Goal: Task Accomplishment & Management: Use online tool/utility

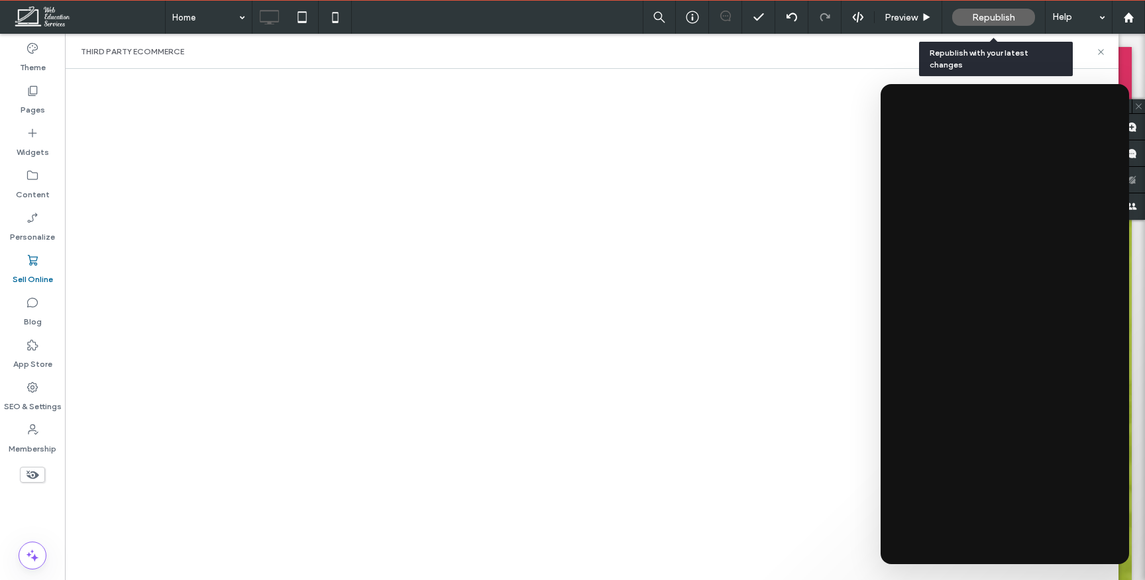
click at [1018, 21] on div "Republish" at bounding box center [993, 17] width 83 height 17
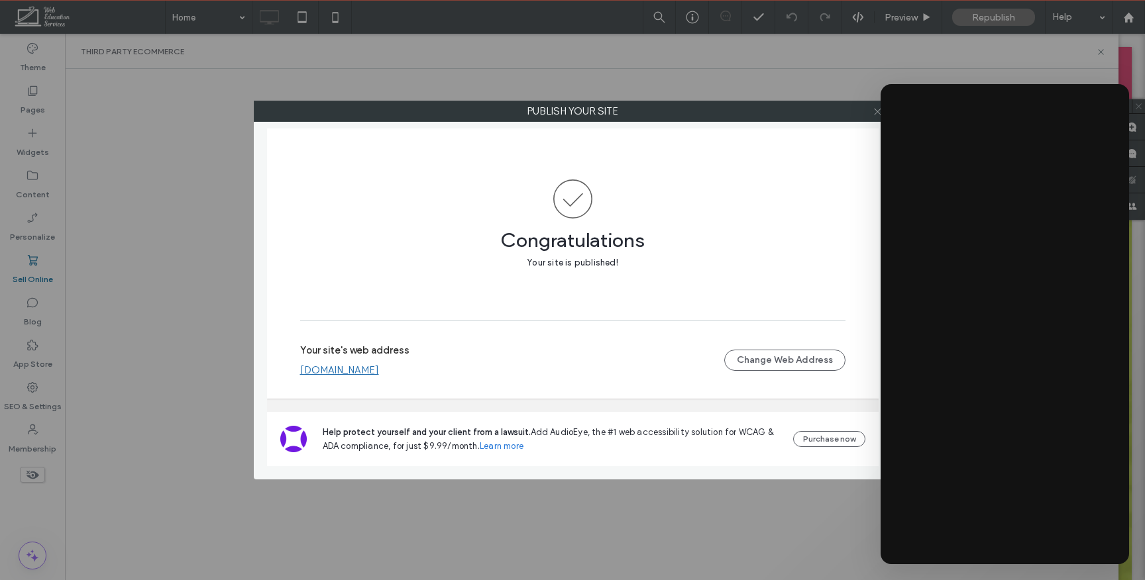
click at [878, 113] on icon at bounding box center [877, 112] width 10 height 10
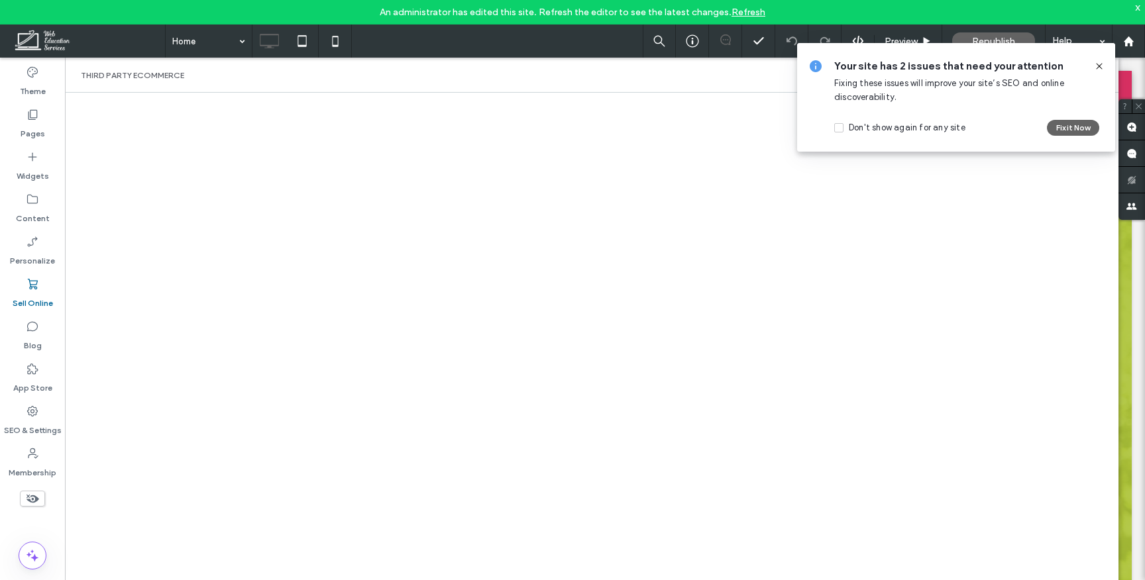
click at [1102, 66] on icon at bounding box center [1099, 66] width 11 height 11
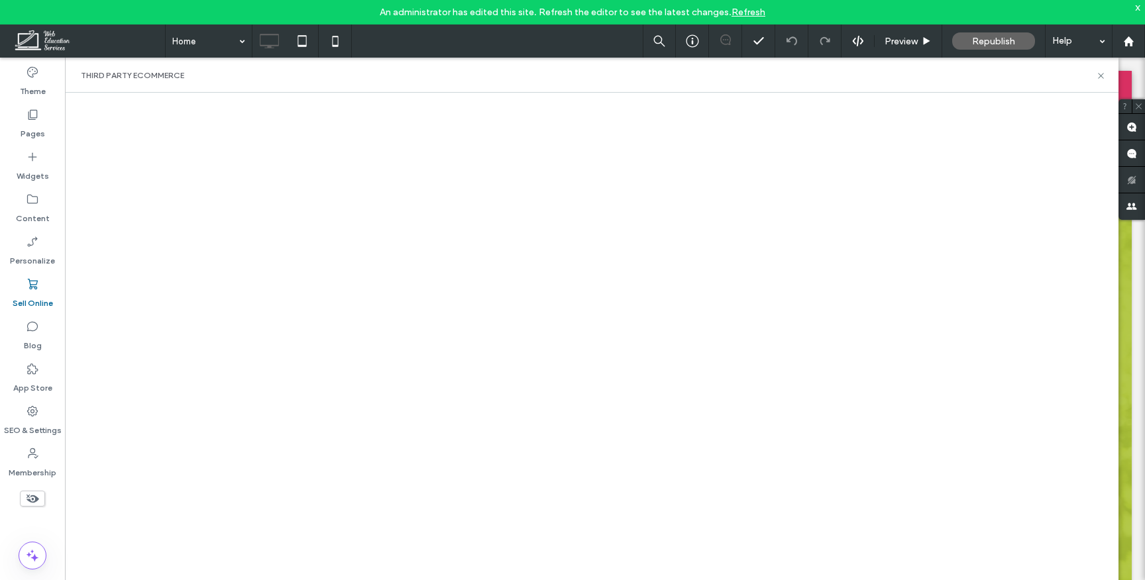
click at [737, 15] on link "Refresh" at bounding box center [748, 12] width 34 height 11
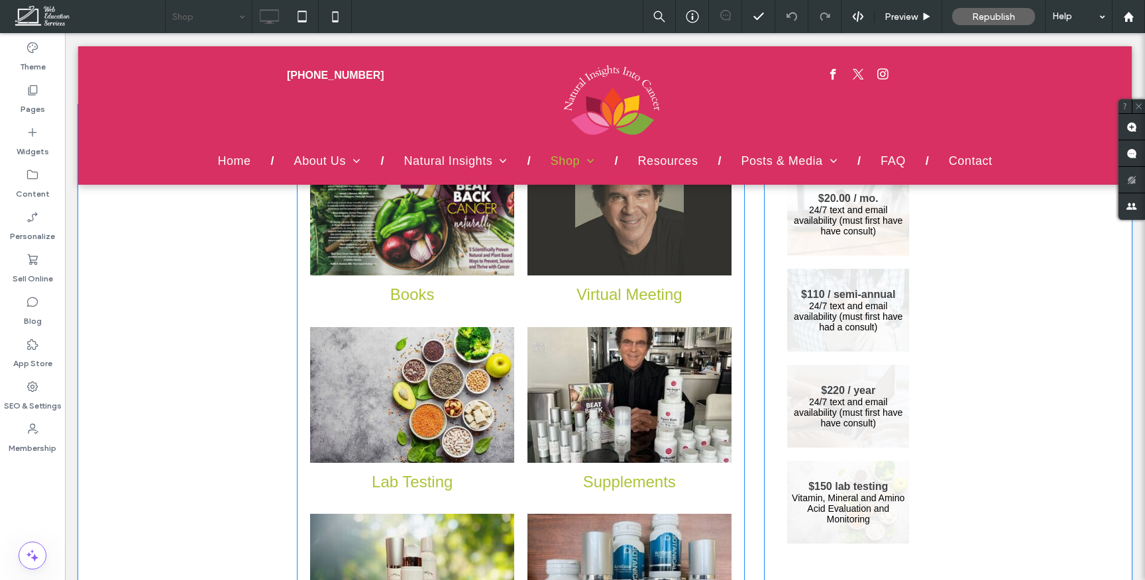
scroll to position [134, 0]
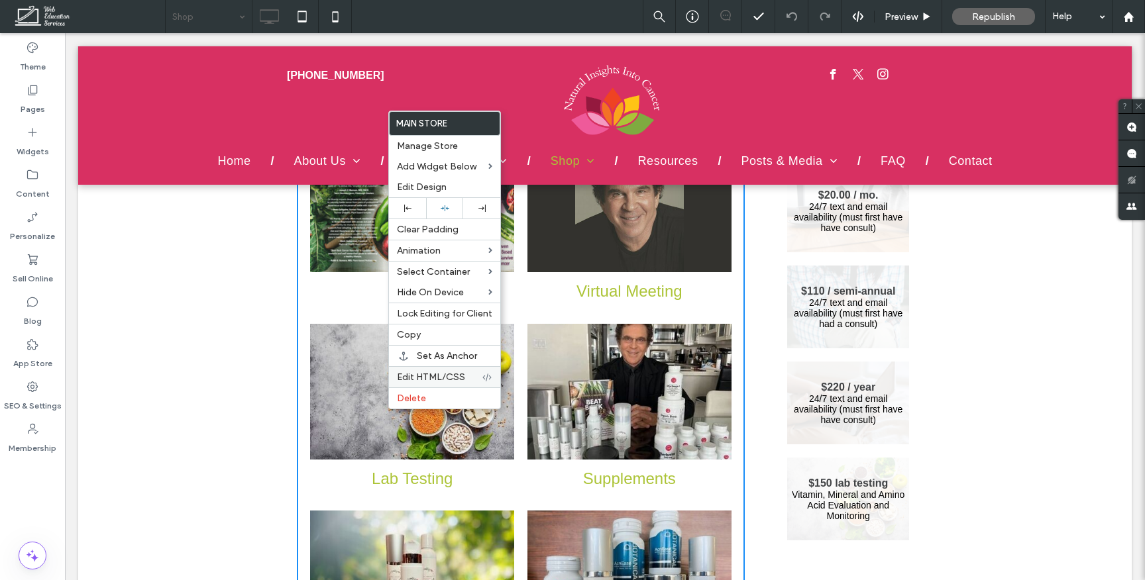
click at [431, 373] on span "Edit HTML/CSS" at bounding box center [431, 377] width 68 height 11
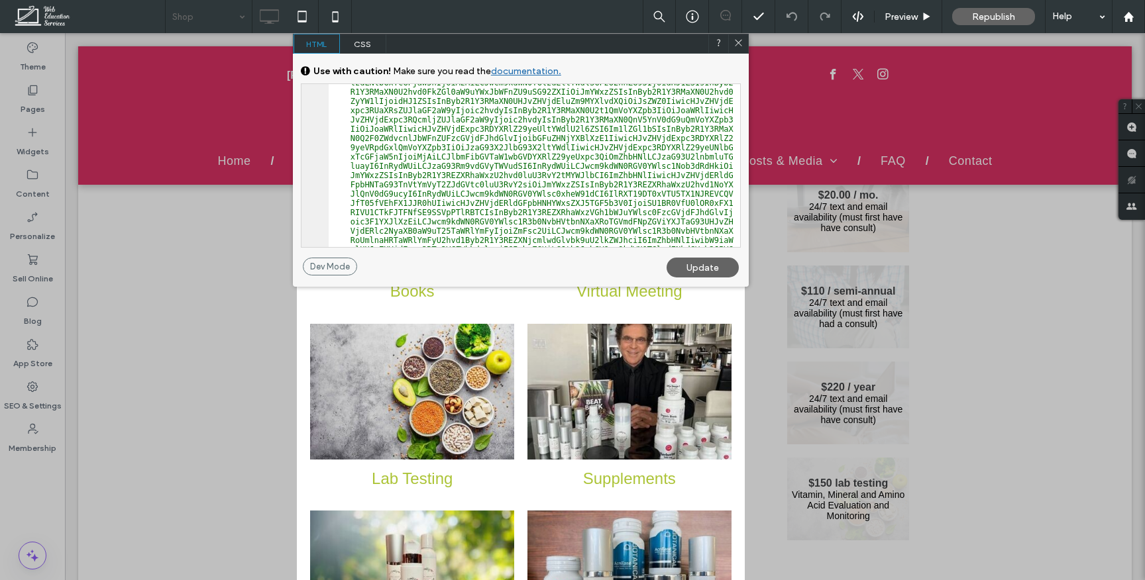
scroll to position [0, 0]
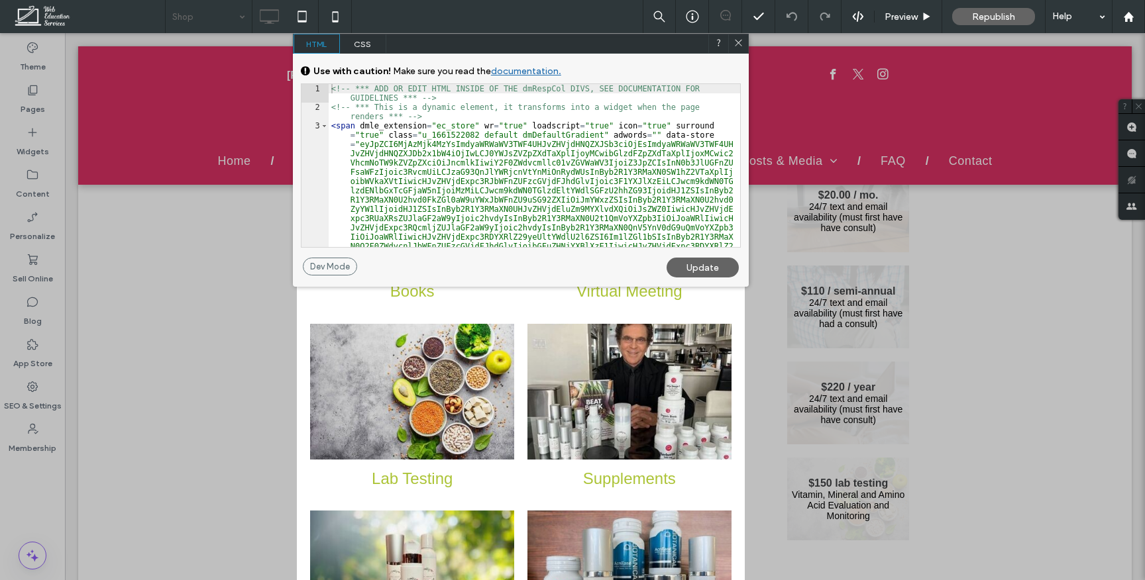
click at [739, 38] on icon at bounding box center [738, 43] width 10 height 10
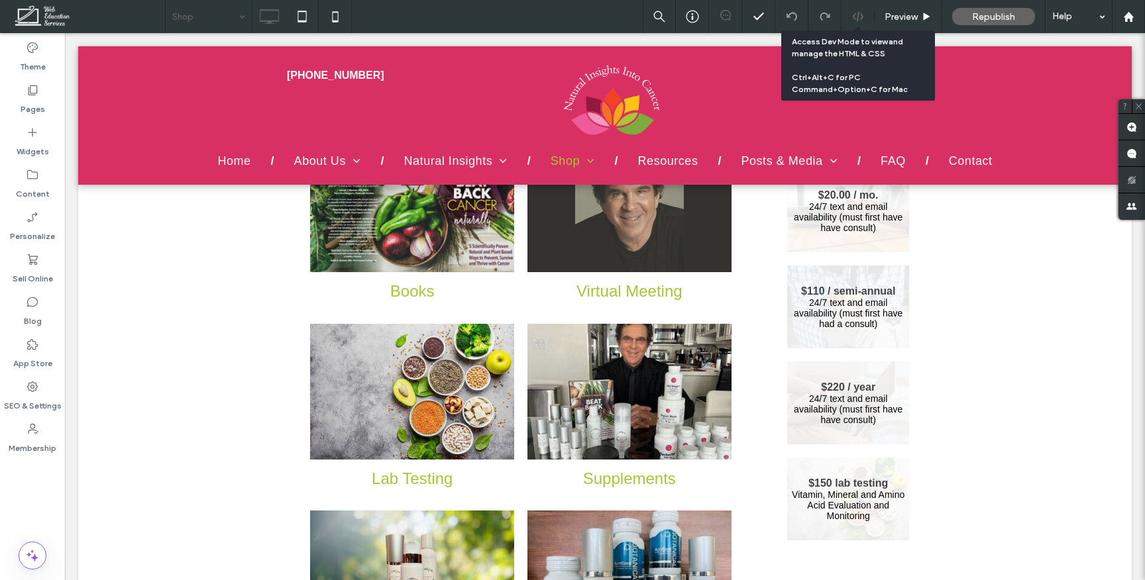
click at [852, 15] on icon at bounding box center [858, 17] width 12 height 12
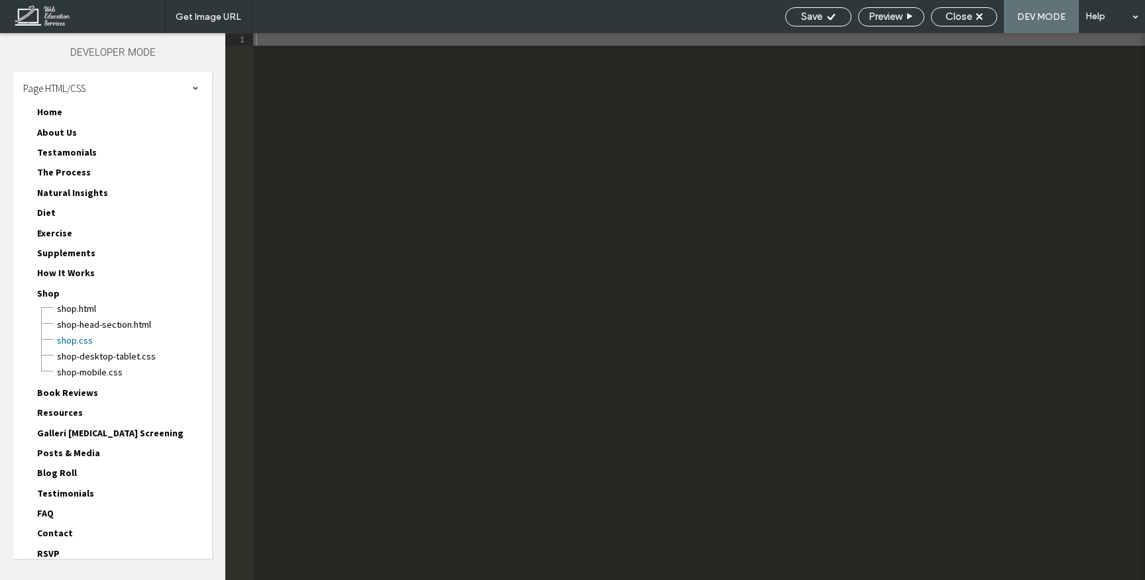
scroll to position [1, 0]
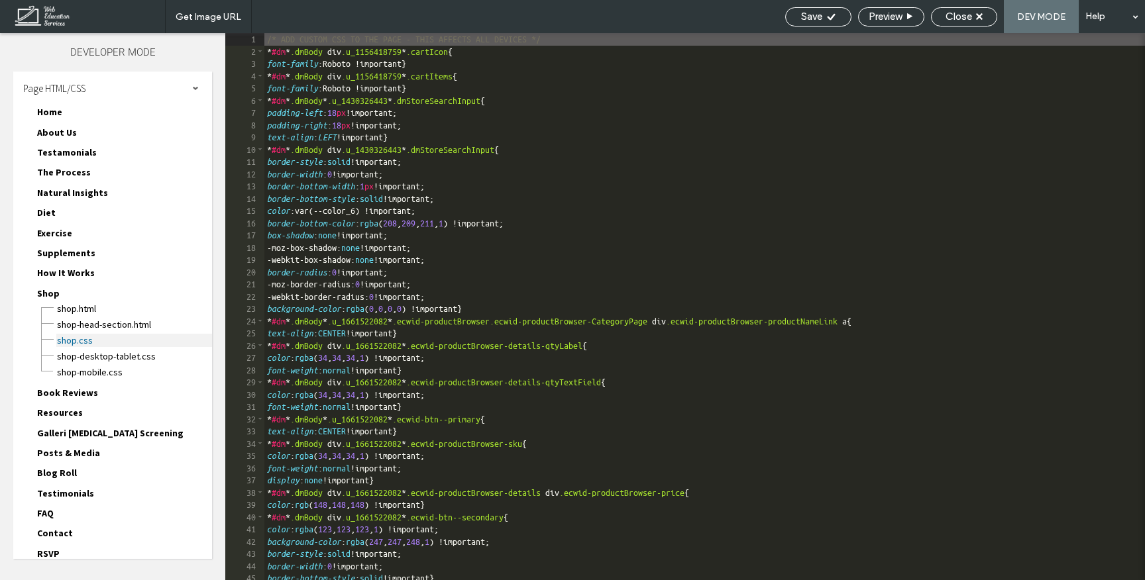
click at [91, 337] on span "Shop.css" at bounding box center [134, 340] width 156 height 13
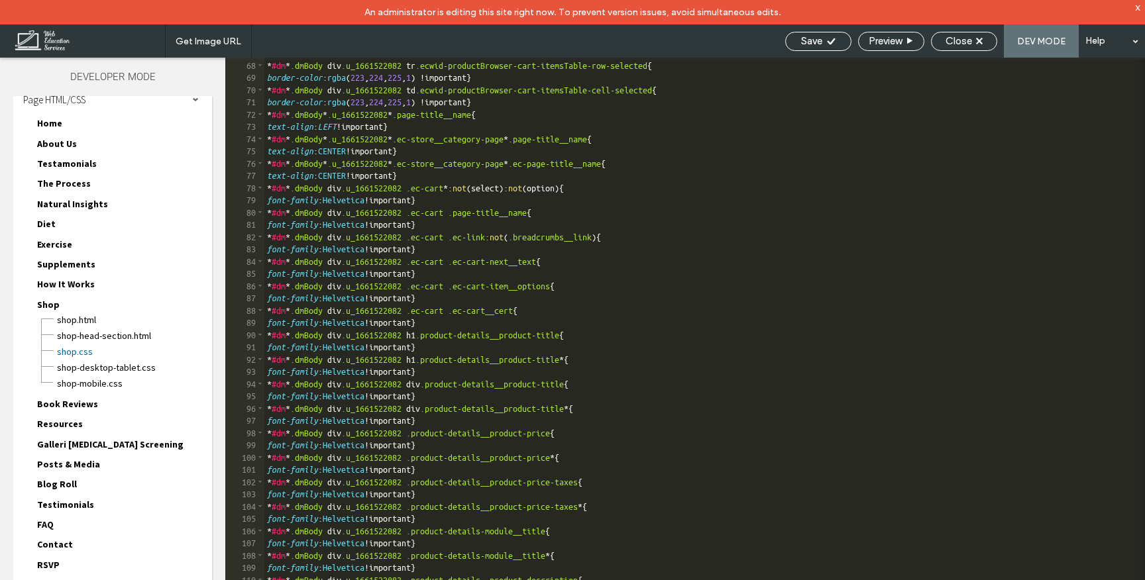
scroll to position [1610, 0]
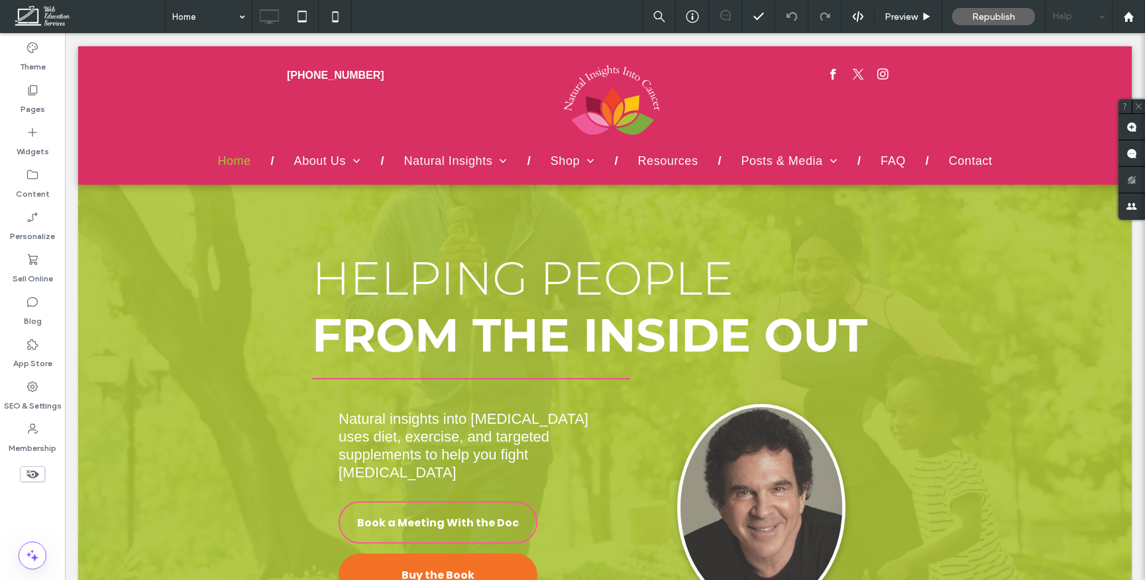
click at [1045, 3] on div "Help" at bounding box center [1078, 16] width 66 height 33
